Goal: Task Accomplishment & Management: Use online tool/utility

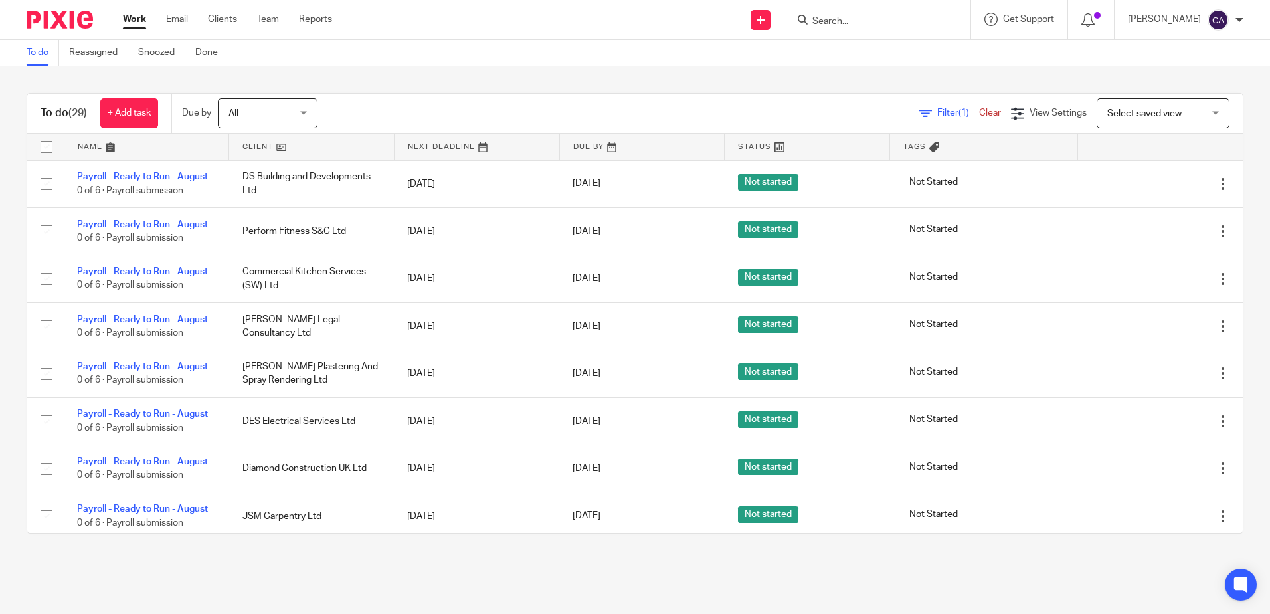
click at [420, 110] on div "Filter (1) Clear View Settings View Settings (1) Filters Clear Save Manage save…" at bounding box center [792, 113] width 902 height 30
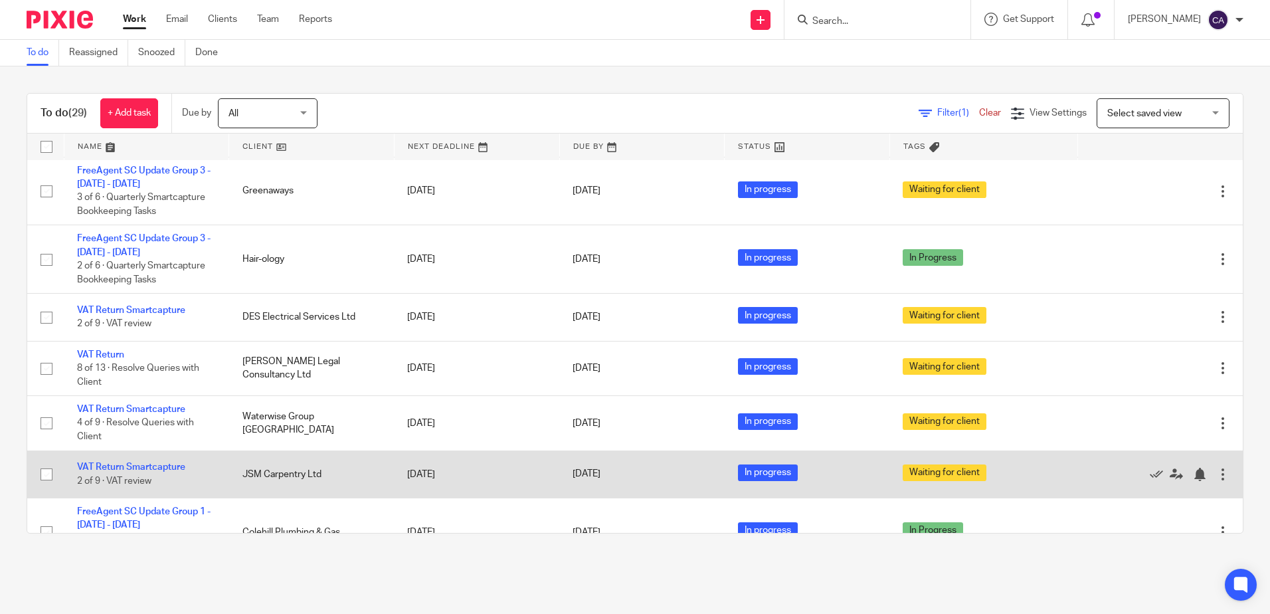
scroll to position [731, 0]
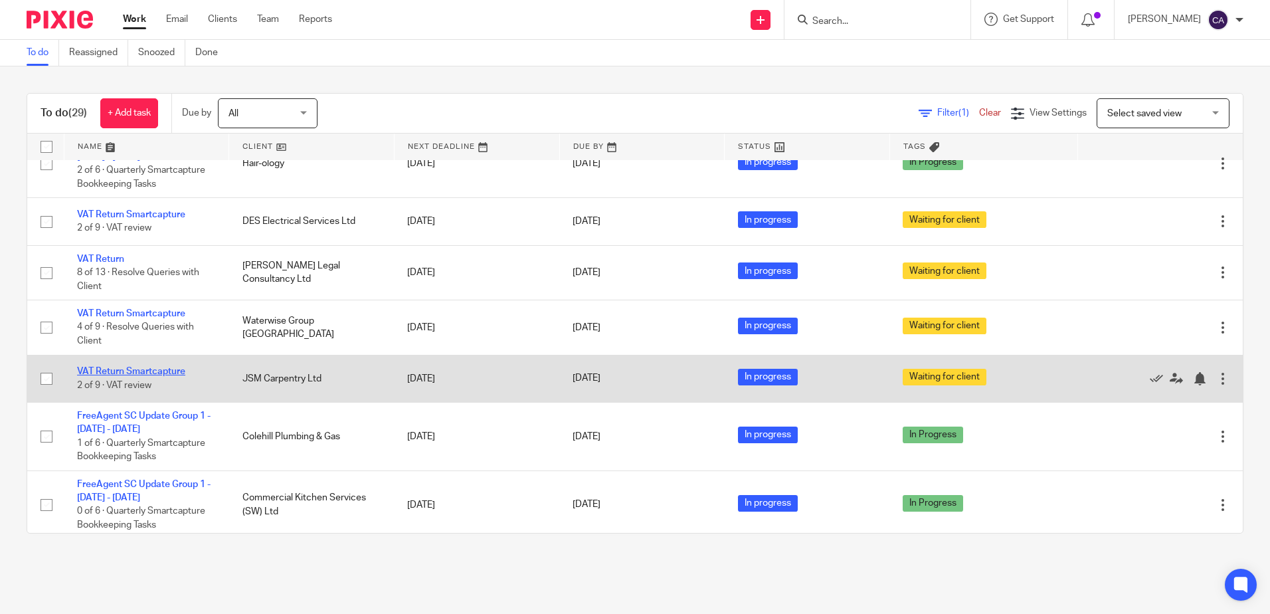
click at [148, 371] on link "VAT Return Smartcapture" at bounding box center [131, 371] width 108 height 9
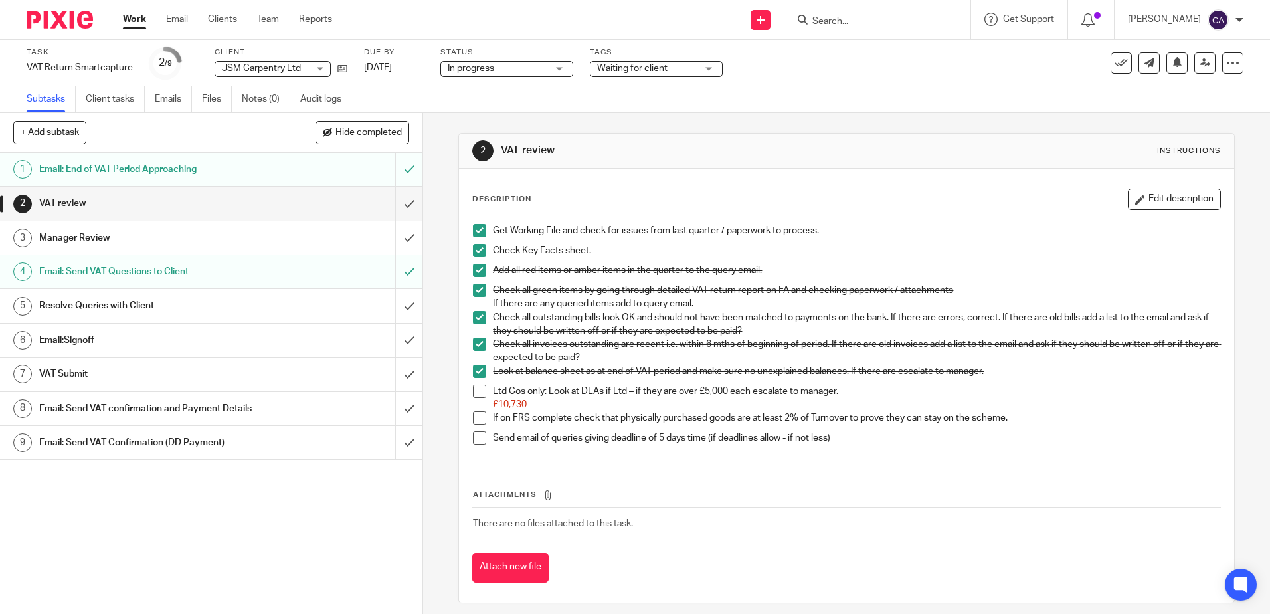
click at [120, 268] on h1 "Email: Send VAT Questions to Client" at bounding box center [153, 272] width 228 height 20
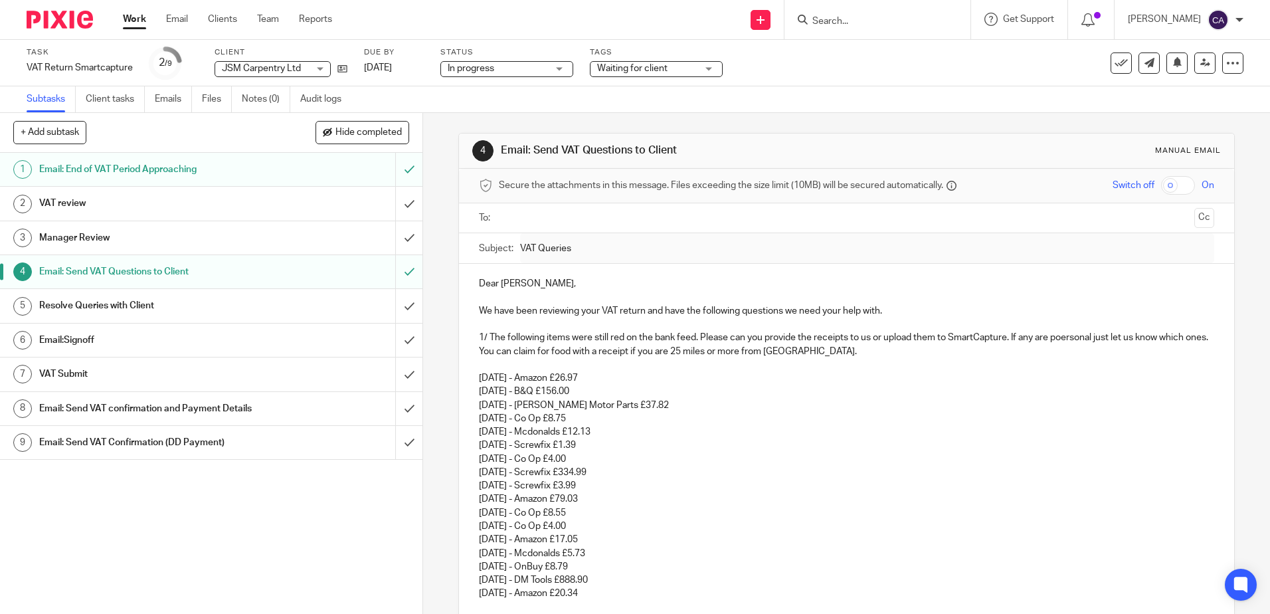
click at [131, 23] on link "Work" at bounding box center [134, 19] width 23 height 13
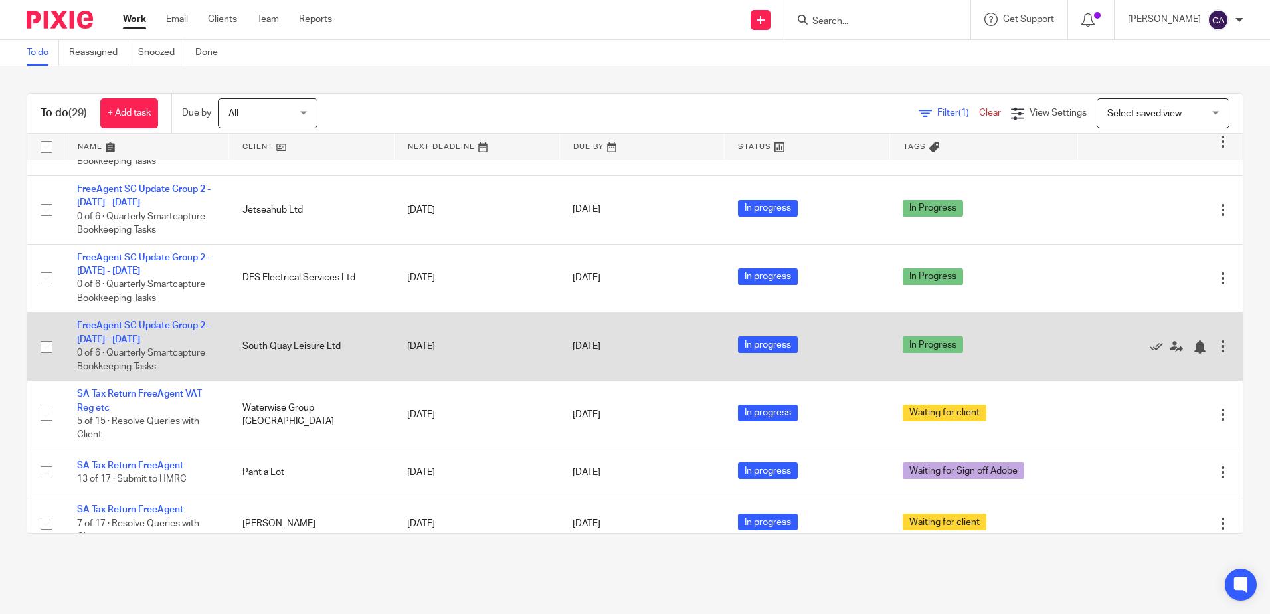
scroll to position [1316, 0]
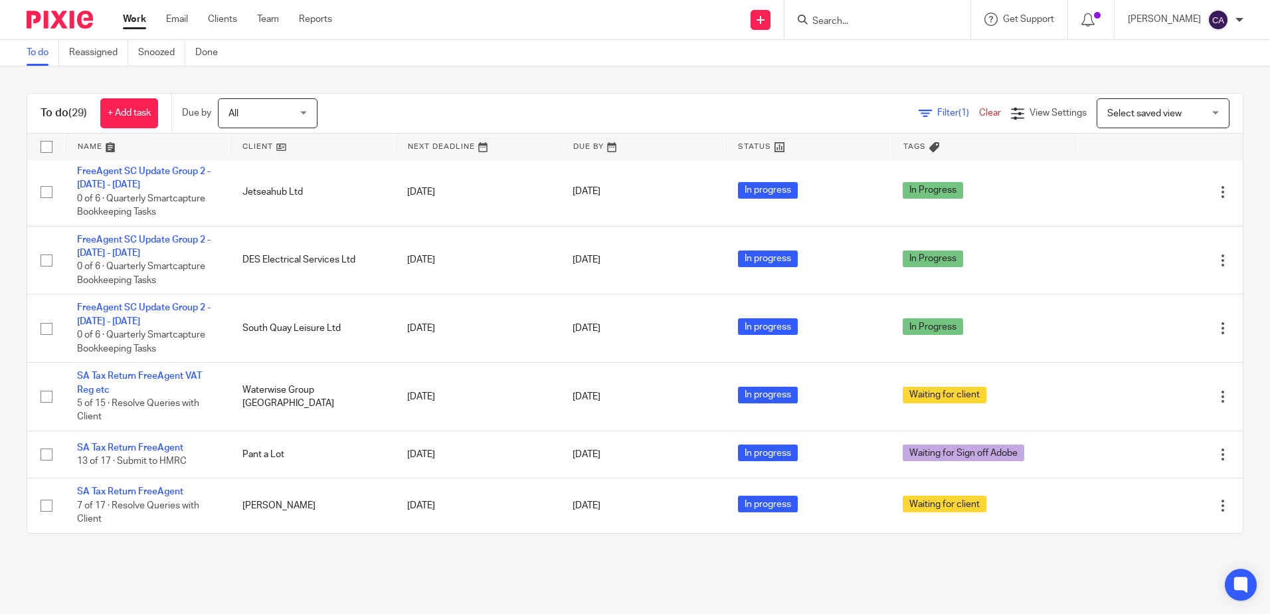
click at [92, 149] on link at bounding box center [146, 147] width 165 height 27
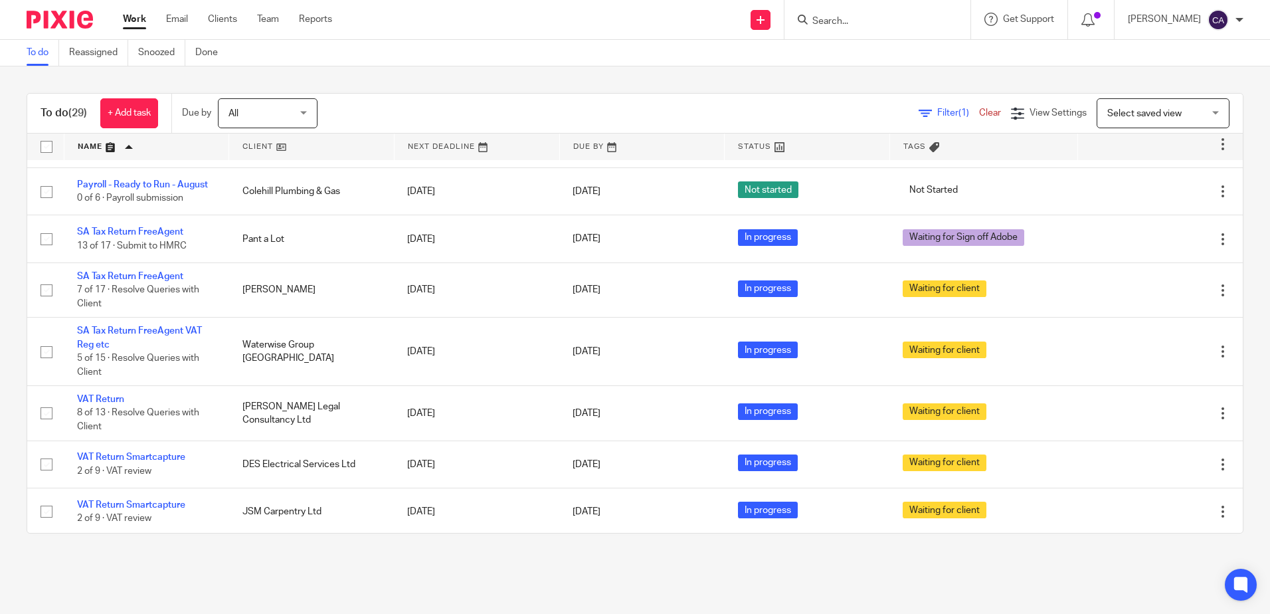
scroll to position [1316, 0]
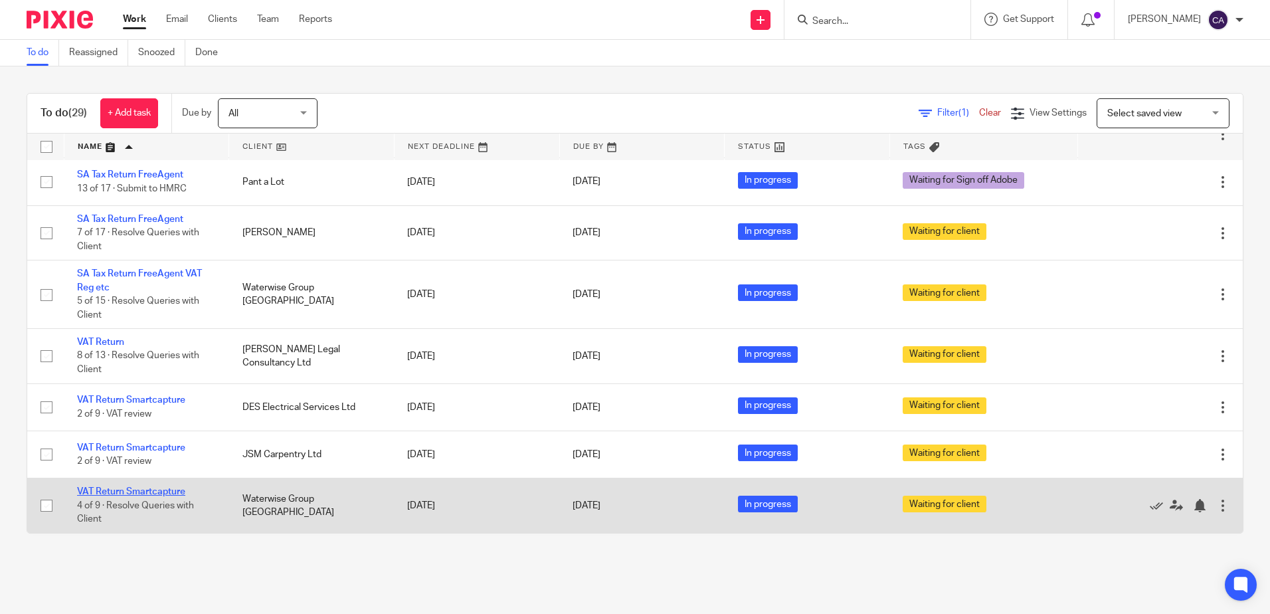
click at [171, 490] on link "VAT Return Smartcapture" at bounding box center [131, 491] width 108 height 9
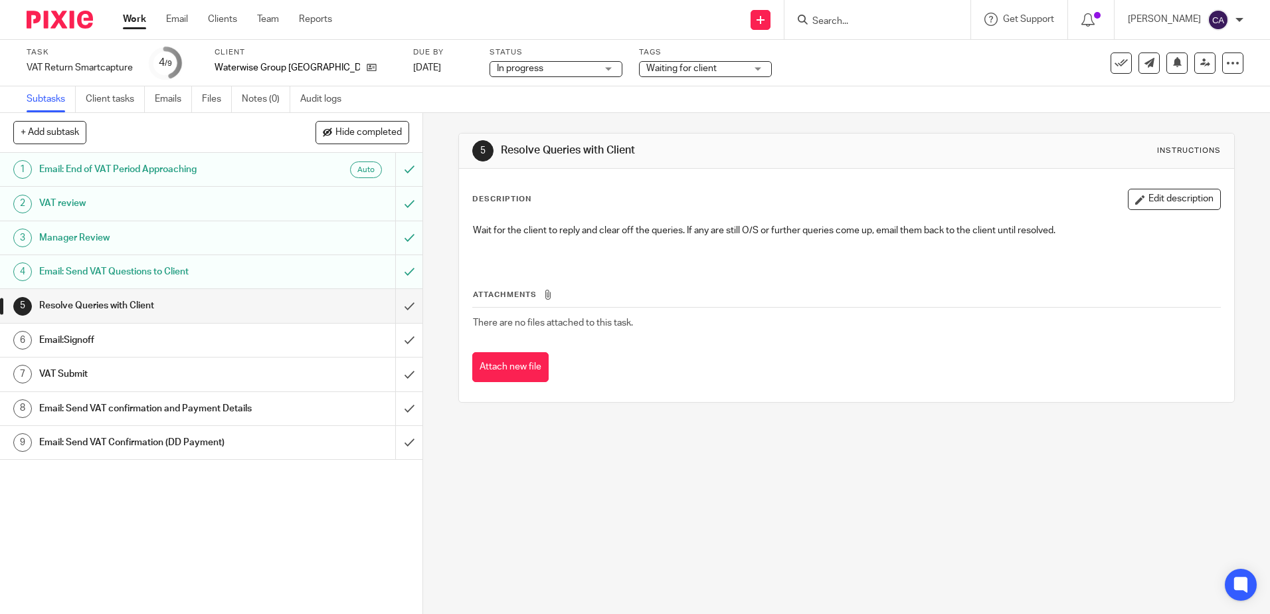
click at [124, 272] on h1 "Email: Send VAT Questions to Client" at bounding box center [153, 272] width 228 height 20
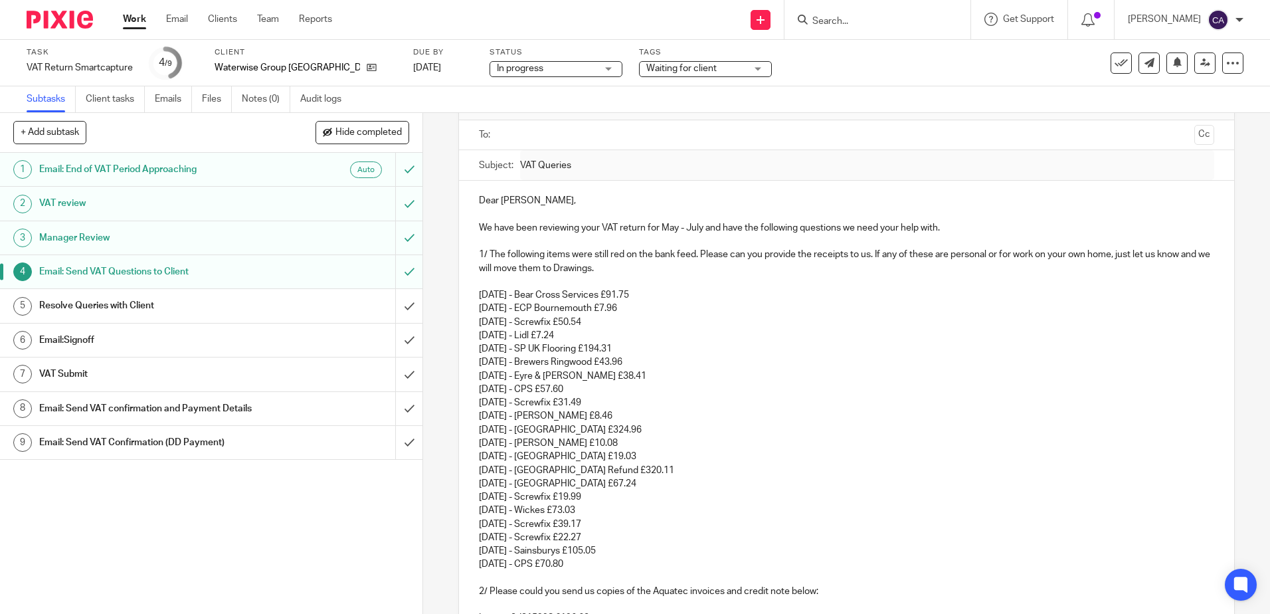
scroll to position [107, 0]
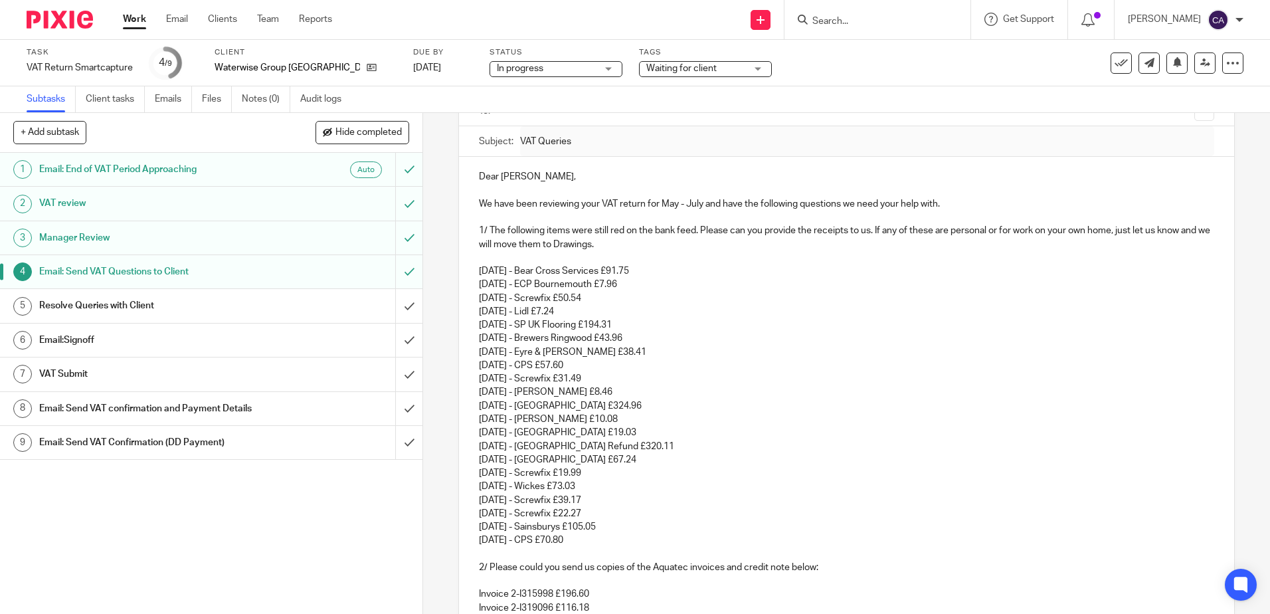
click at [125, 17] on link "Work" at bounding box center [134, 19] width 23 height 13
